Goal: Answer question/provide support: Share knowledge or assist other users

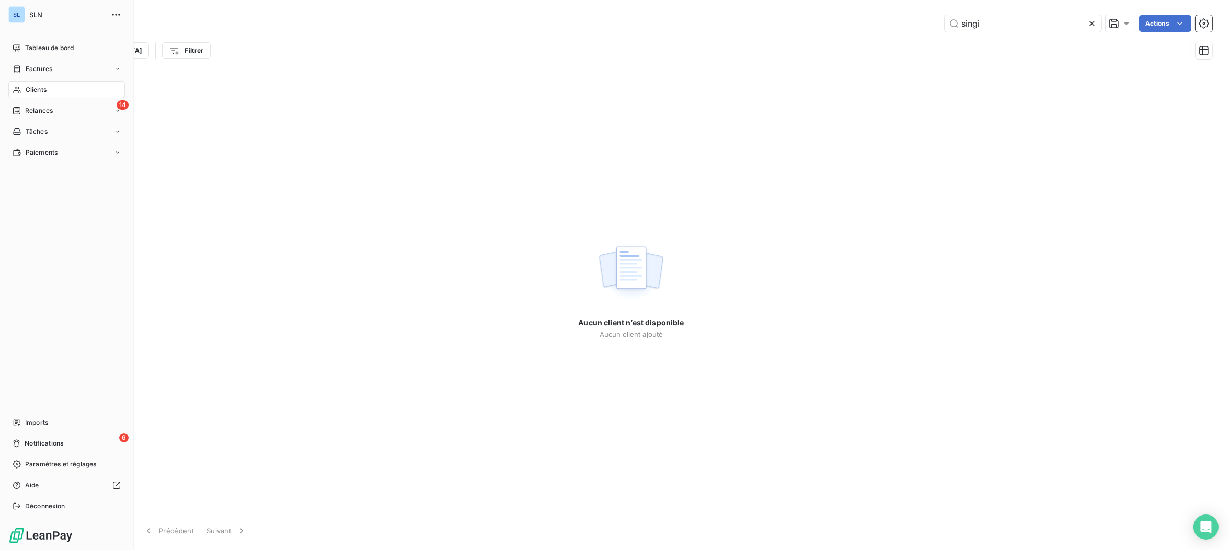
drag, startPoint x: 31, startPoint y: 94, endPoint x: 43, endPoint y: 99, distance: 12.9
click at [31, 95] on div "Clients" at bounding box center [66, 90] width 117 height 17
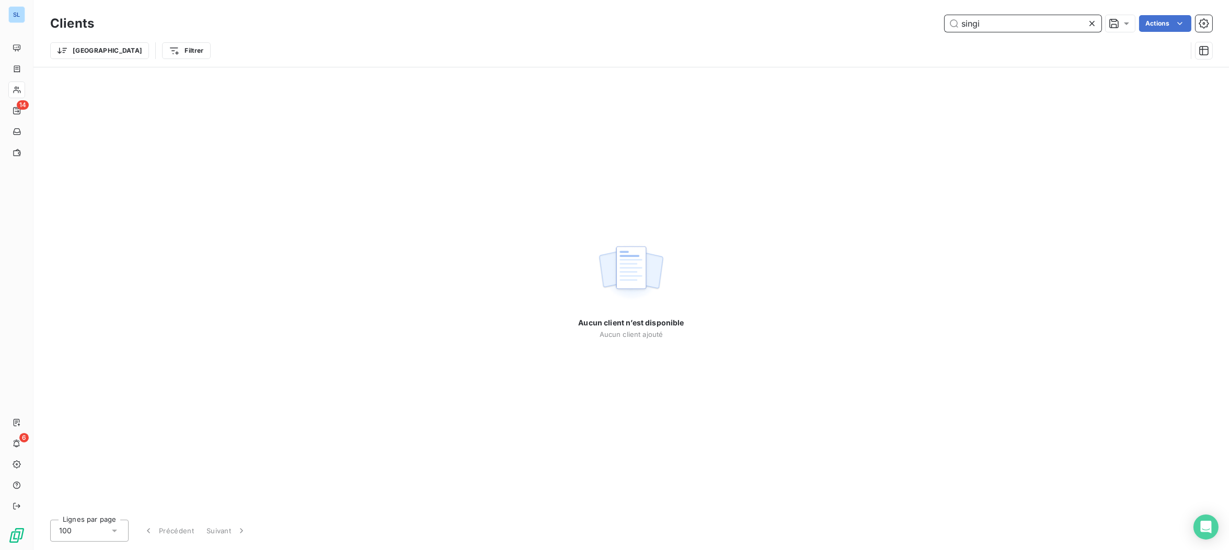
drag, startPoint x: 1005, startPoint y: 29, endPoint x: 807, endPoint y: 22, distance: 197.7
click at [805, 20] on div "singi Actions" at bounding box center [659, 23] width 1105 height 17
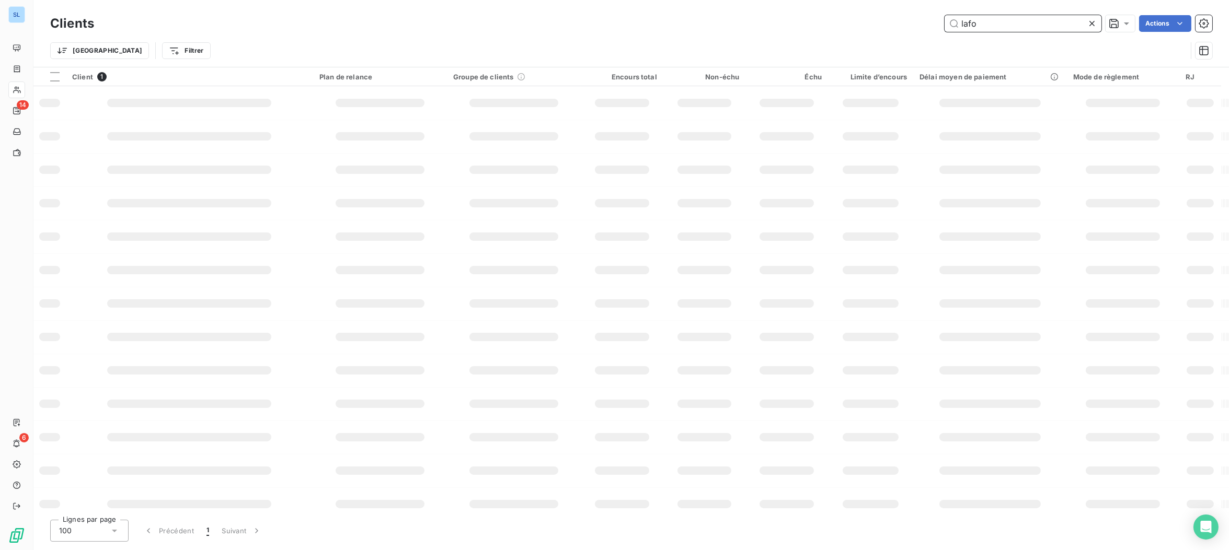
type input "lafo"
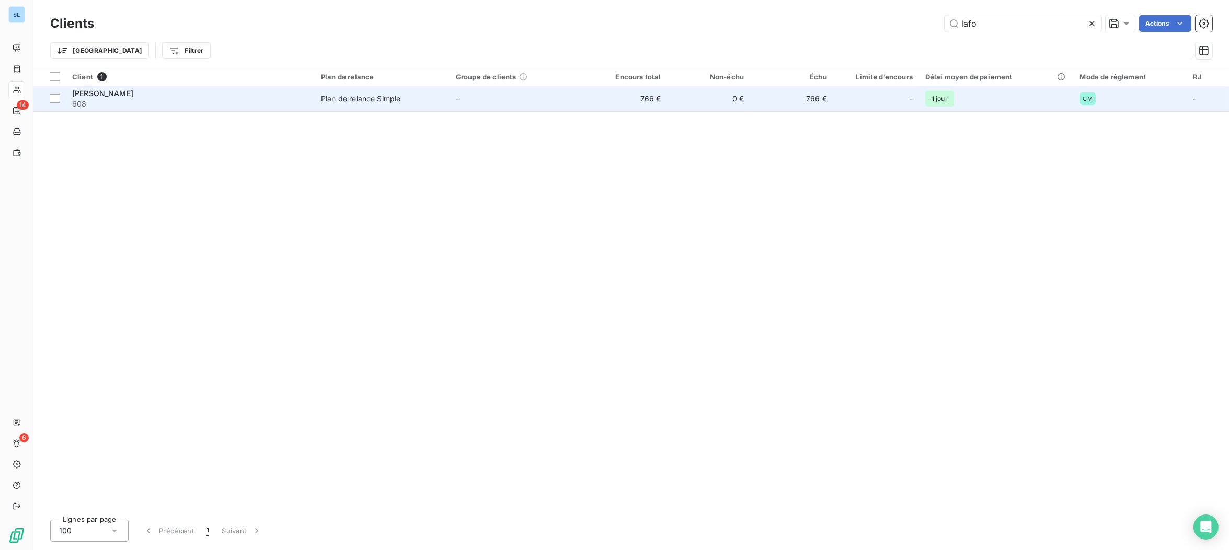
click at [583, 110] on td "-" at bounding box center [516, 98] width 135 height 25
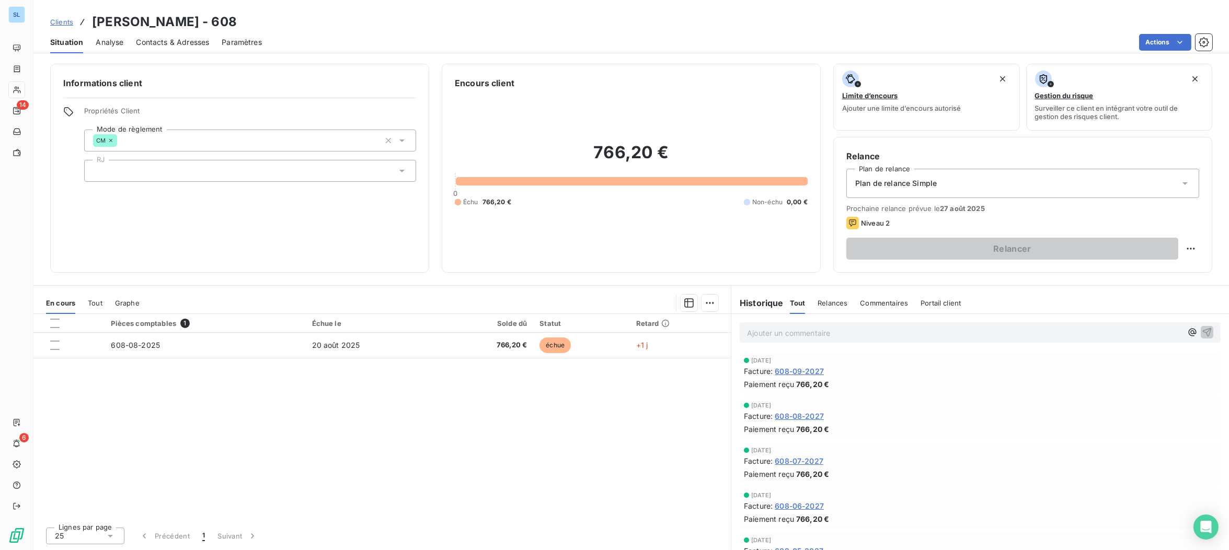
drag, startPoint x: 870, startPoint y: 304, endPoint x: 785, endPoint y: 336, distance: 90.0
click at [869, 305] on span "Commentaires" at bounding box center [884, 303] width 48 height 8
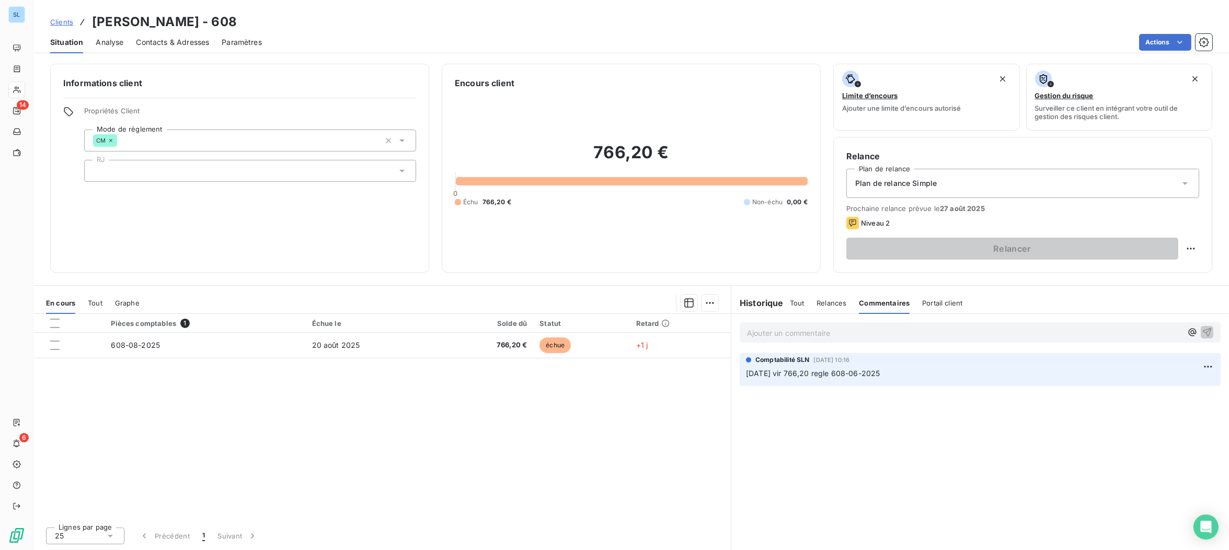
click at [779, 334] on p "Ajouter un commentaire ﻿" at bounding box center [964, 333] width 435 height 13
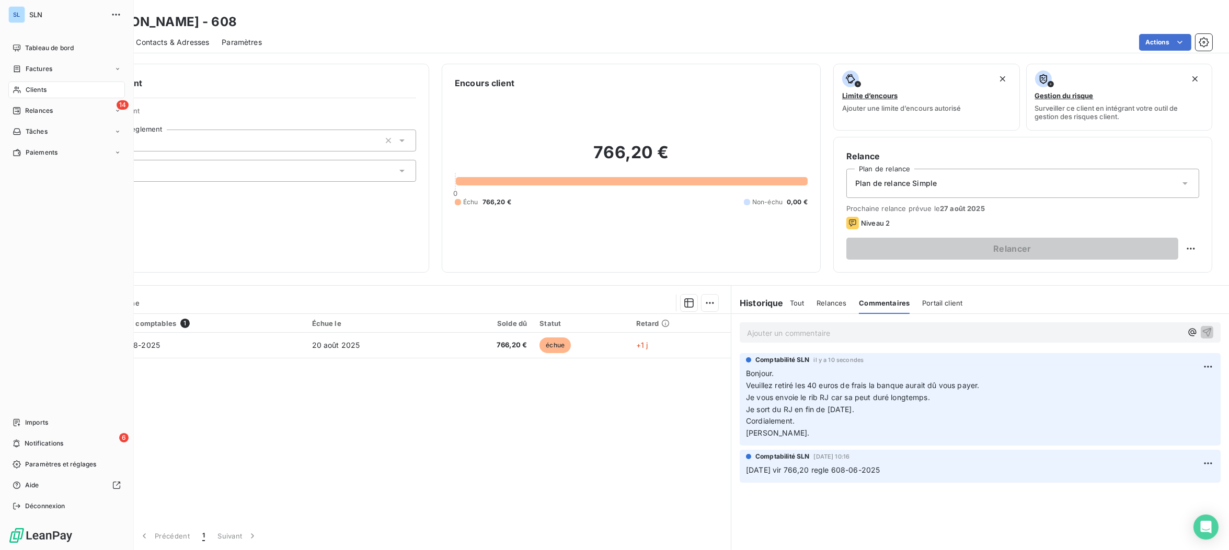
click at [29, 89] on span "Clients" at bounding box center [36, 89] width 21 height 9
